Goal: Task Accomplishment & Management: Manage account settings

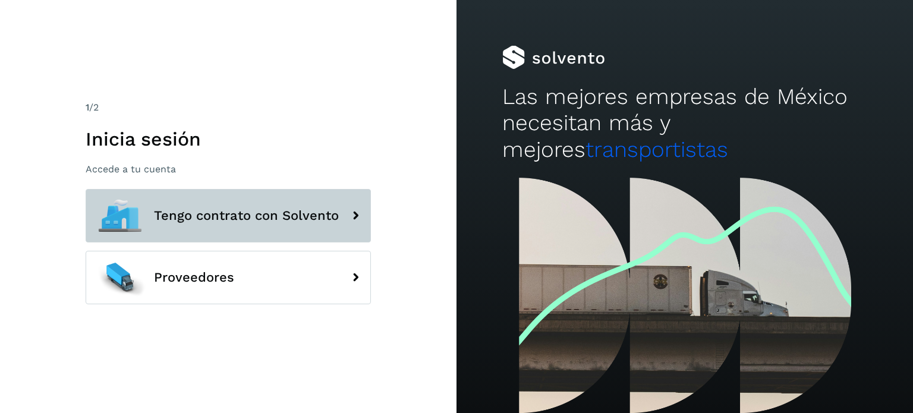
click at [265, 209] on span "Tengo contrato con Solvento" at bounding box center [246, 216] width 185 height 14
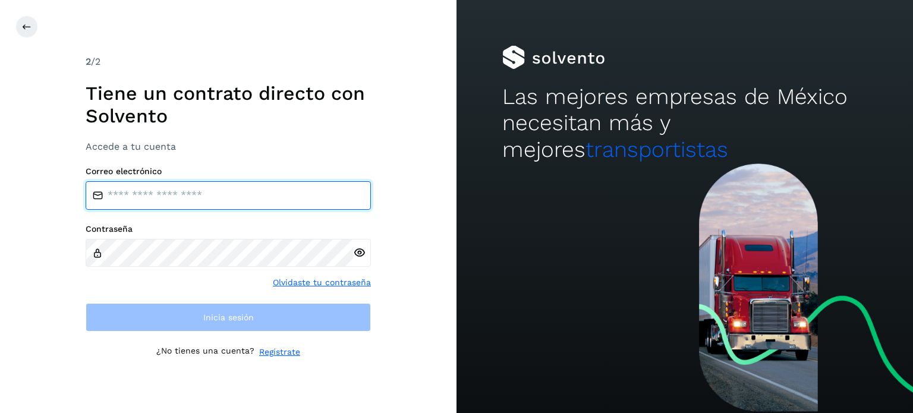
click at [193, 200] on input "email" at bounding box center [228, 195] width 285 height 29
type input "**********"
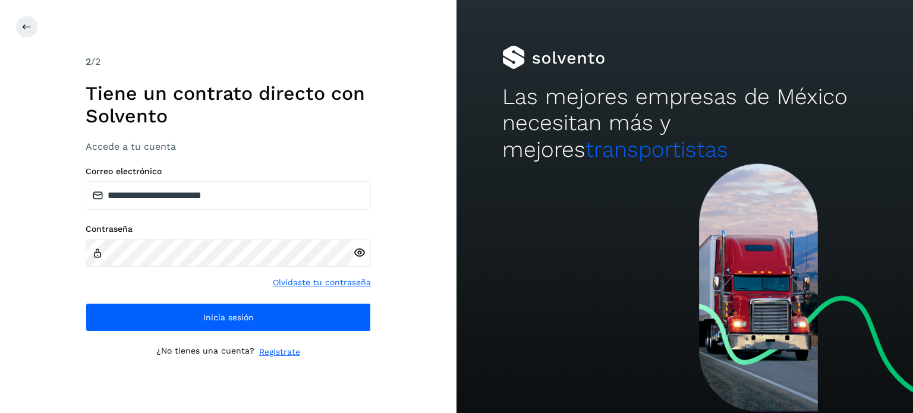
click at [361, 256] on icon at bounding box center [359, 253] width 12 height 12
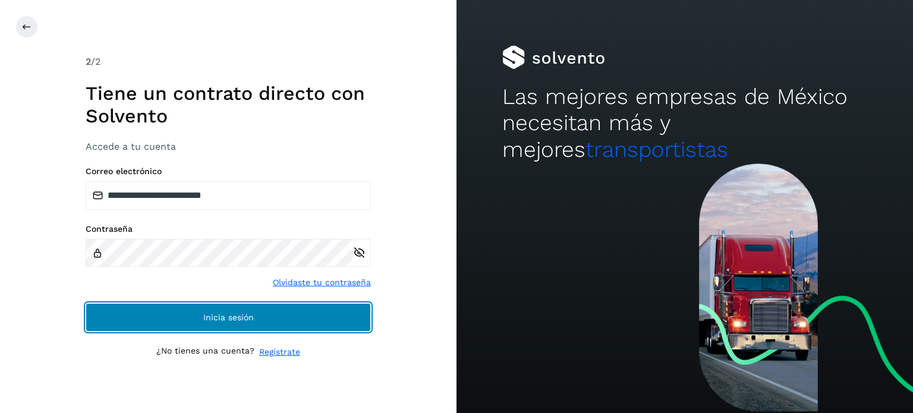
click at [265, 313] on button "Inicia sesión" at bounding box center [228, 317] width 285 height 29
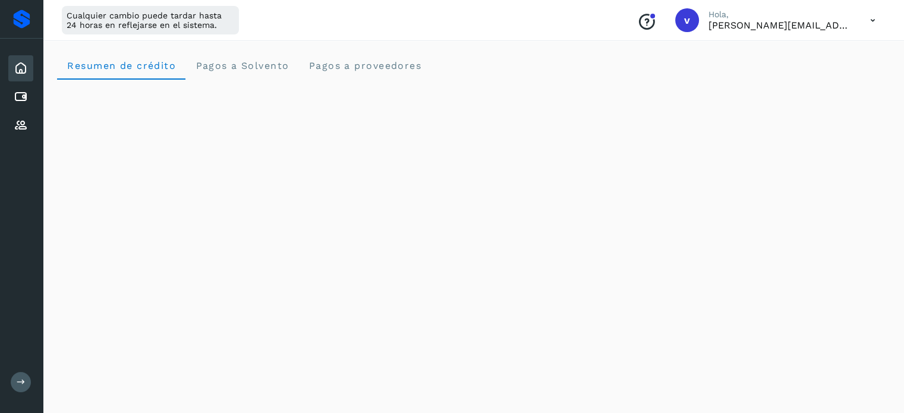
click at [14, 68] on icon at bounding box center [21, 68] width 14 height 14
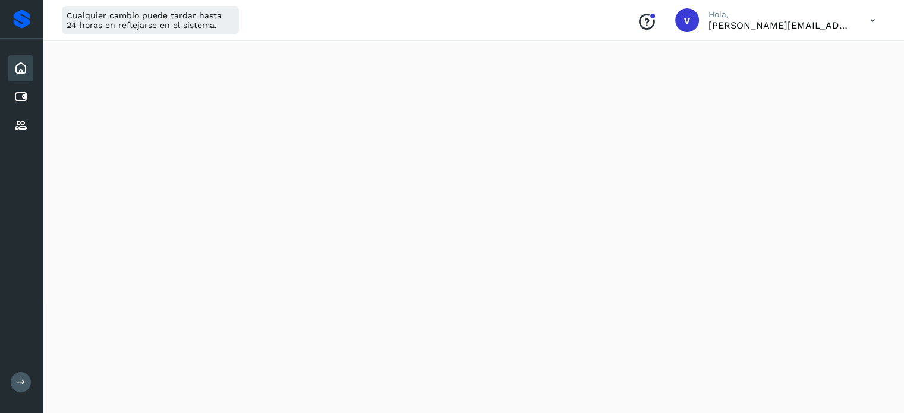
scroll to position [23, 0]
click at [871, 21] on icon at bounding box center [872, 20] width 24 height 24
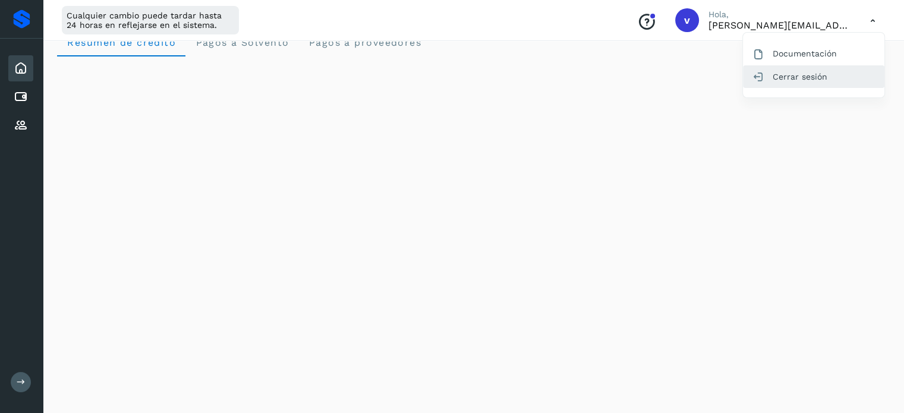
click at [811, 78] on div "Cerrar sesión" at bounding box center [813, 76] width 141 height 23
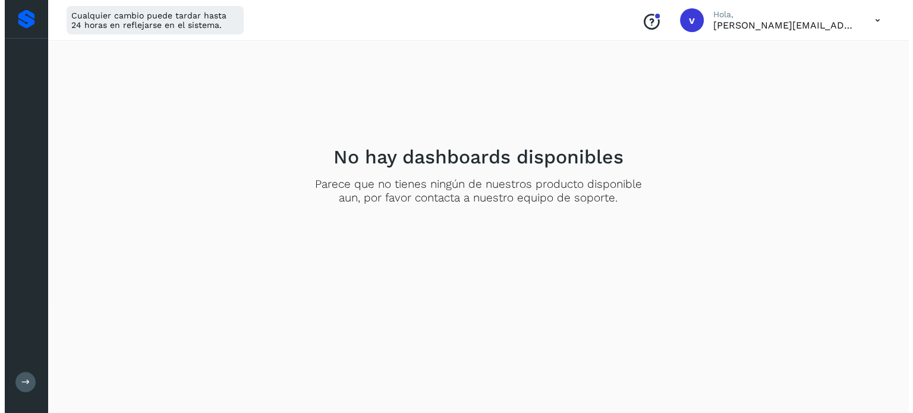
scroll to position [0, 0]
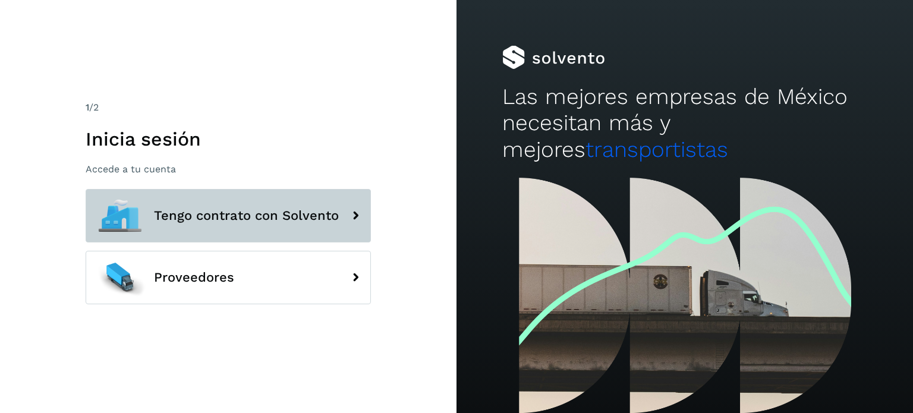
click at [274, 202] on button "Tengo contrato con Solvento" at bounding box center [228, 215] width 285 height 53
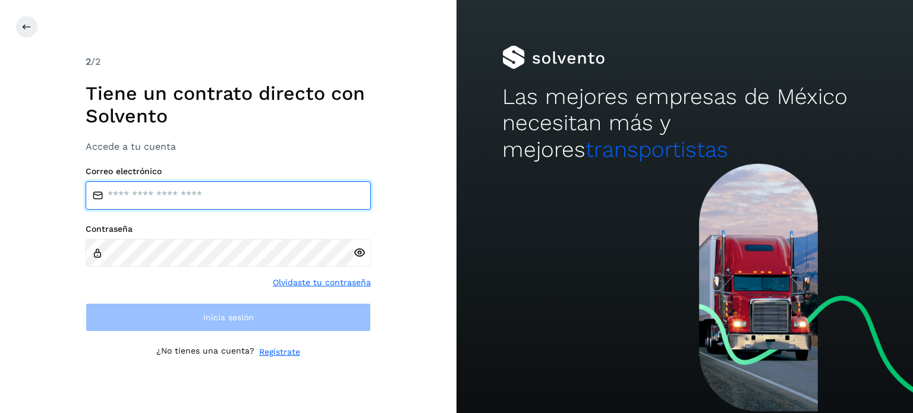
click at [231, 190] on input "email" at bounding box center [228, 195] width 285 height 29
type input "**********"
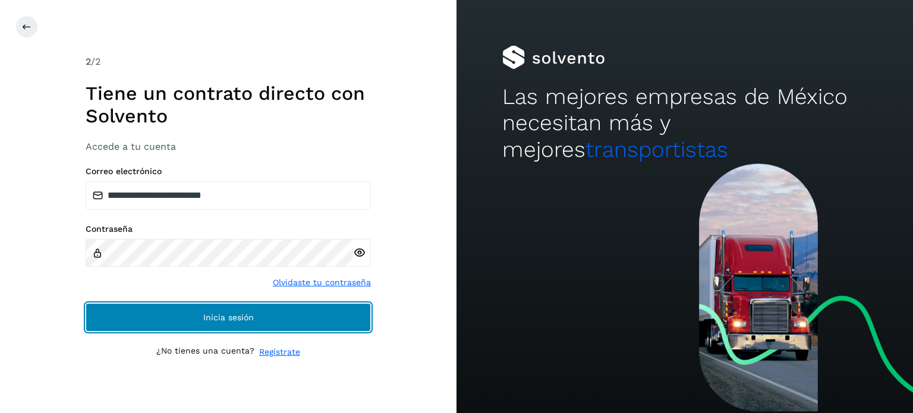
click at [230, 320] on span "Inicia sesión" at bounding box center [228, 317] width 51 height 8
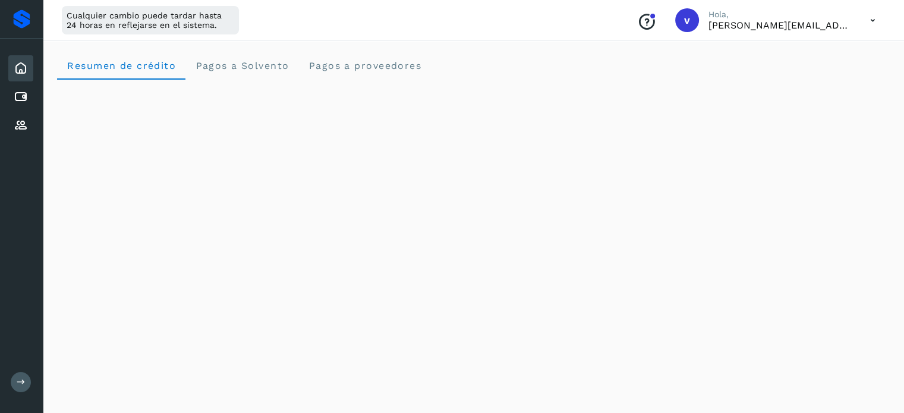
click at [869, 22] on icon at bounding box center [872, 20] width 24 height 24
click at [827, 72] on div "Cerrar sesión" at bounding box center [813, 76] width 141 height 23
